Goal: Find specific page/section

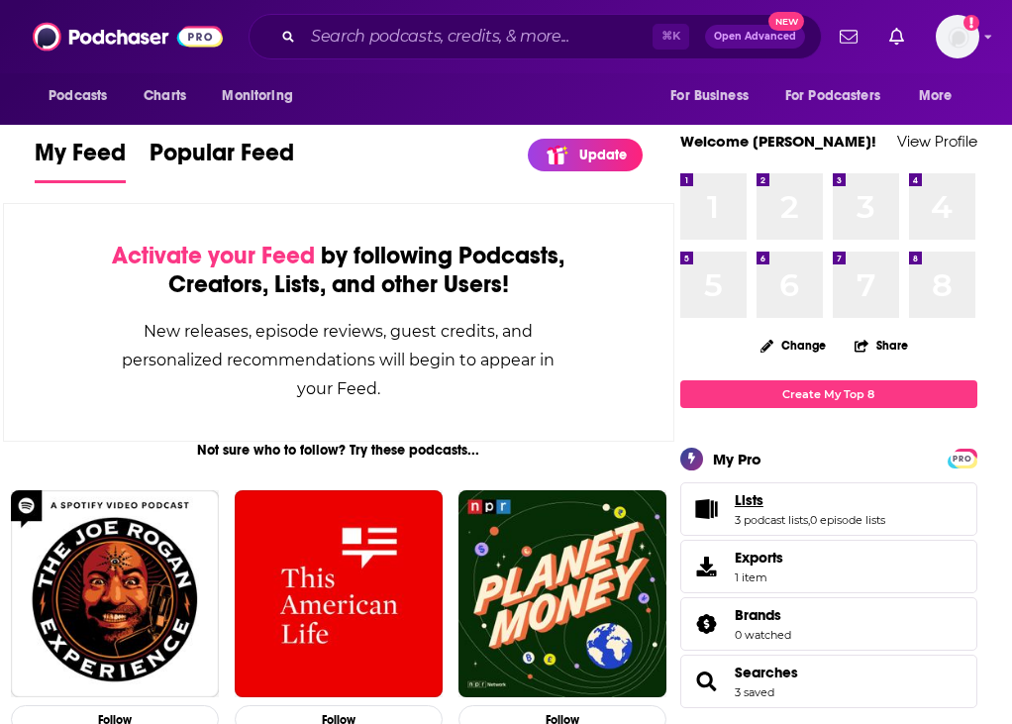
click at [706, 505] on span "Lists" at bounding box center [749, 500] width 29 height 18
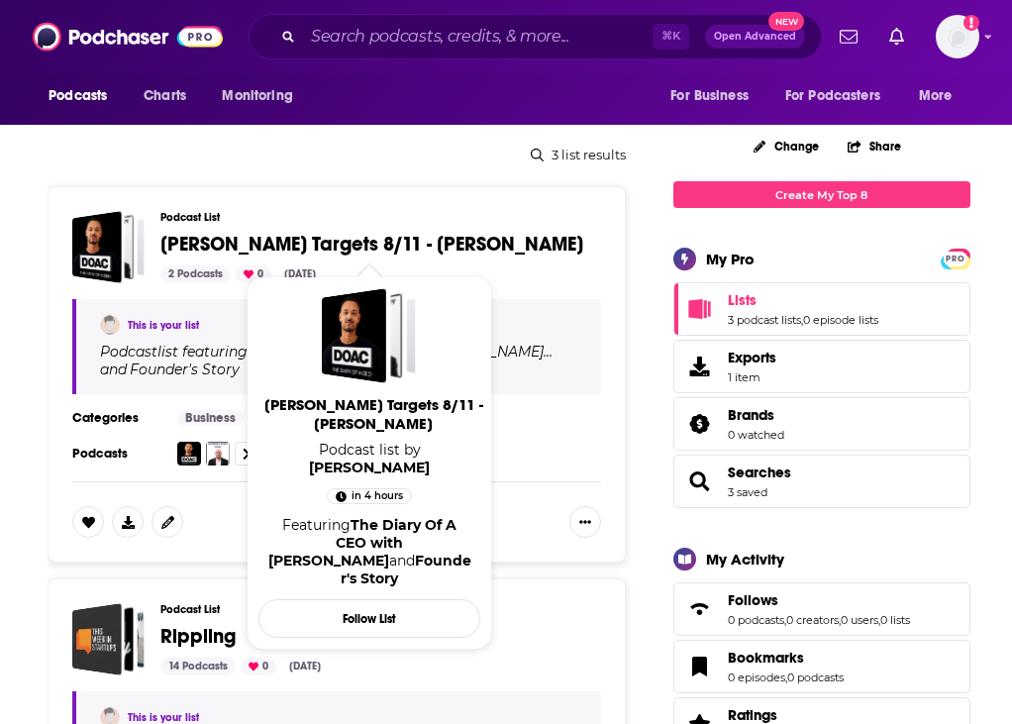
scroll to position [234, 0]
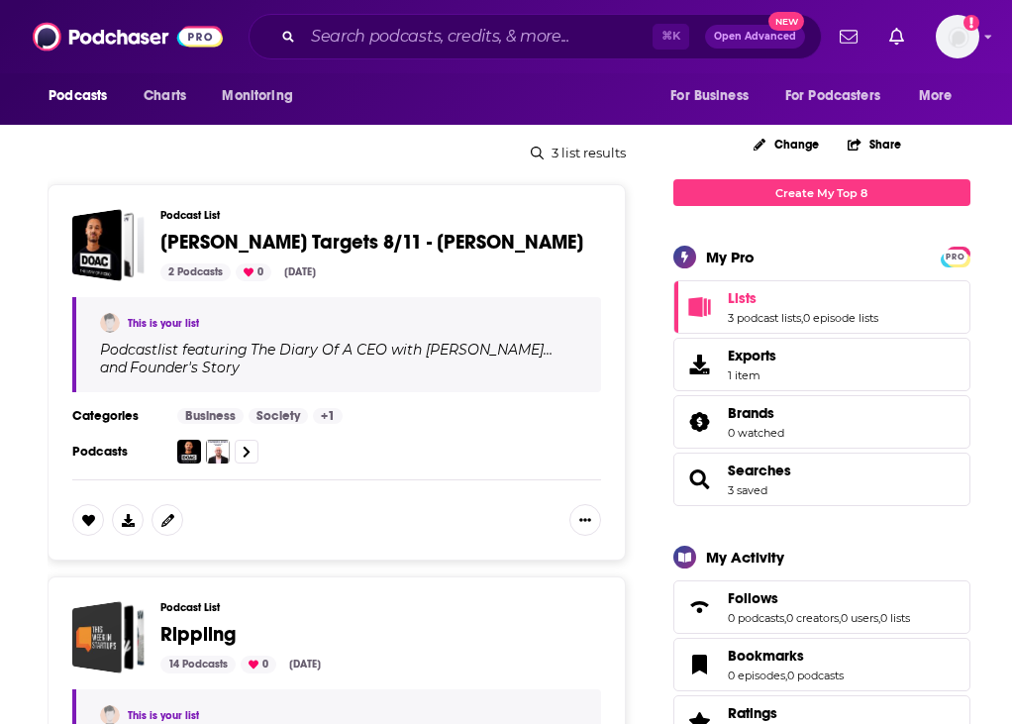
click at [214, 235] on span "[PERSON_NAME] Targets 8/11 - [PERSON_NAME]" at bounding box center [371, 242] width 423 height 25
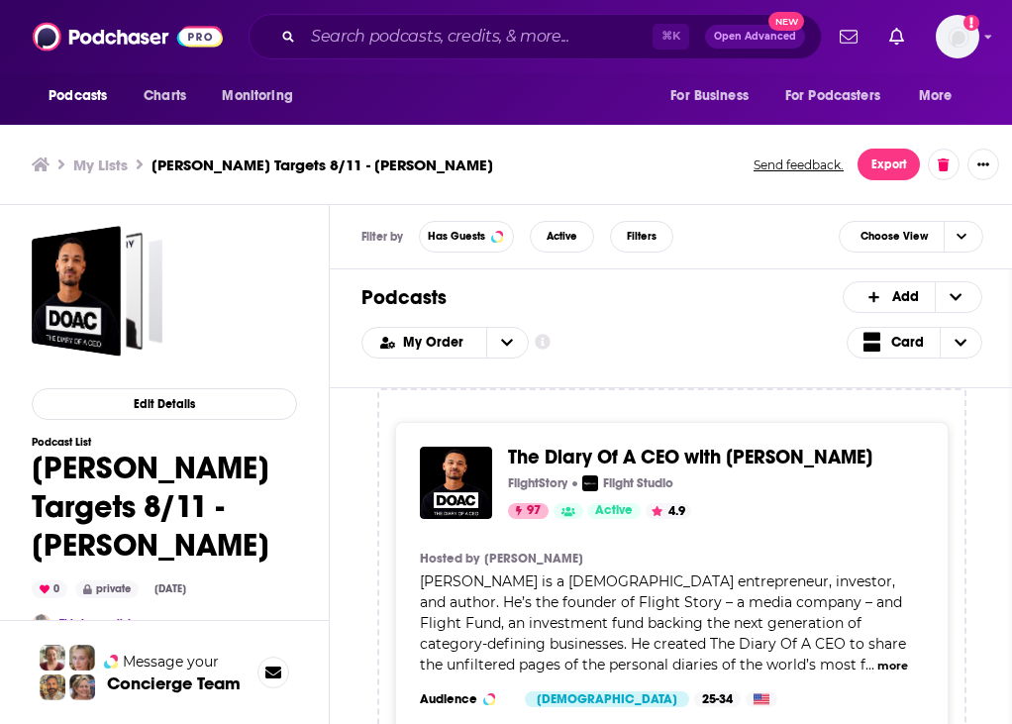
drag, startPoint x: 875, startPoint y: 458, endPoint x: 701, endPoint y: 381, distance: 190.6
